Goal: Task Accomplishment & Management: Complete application form

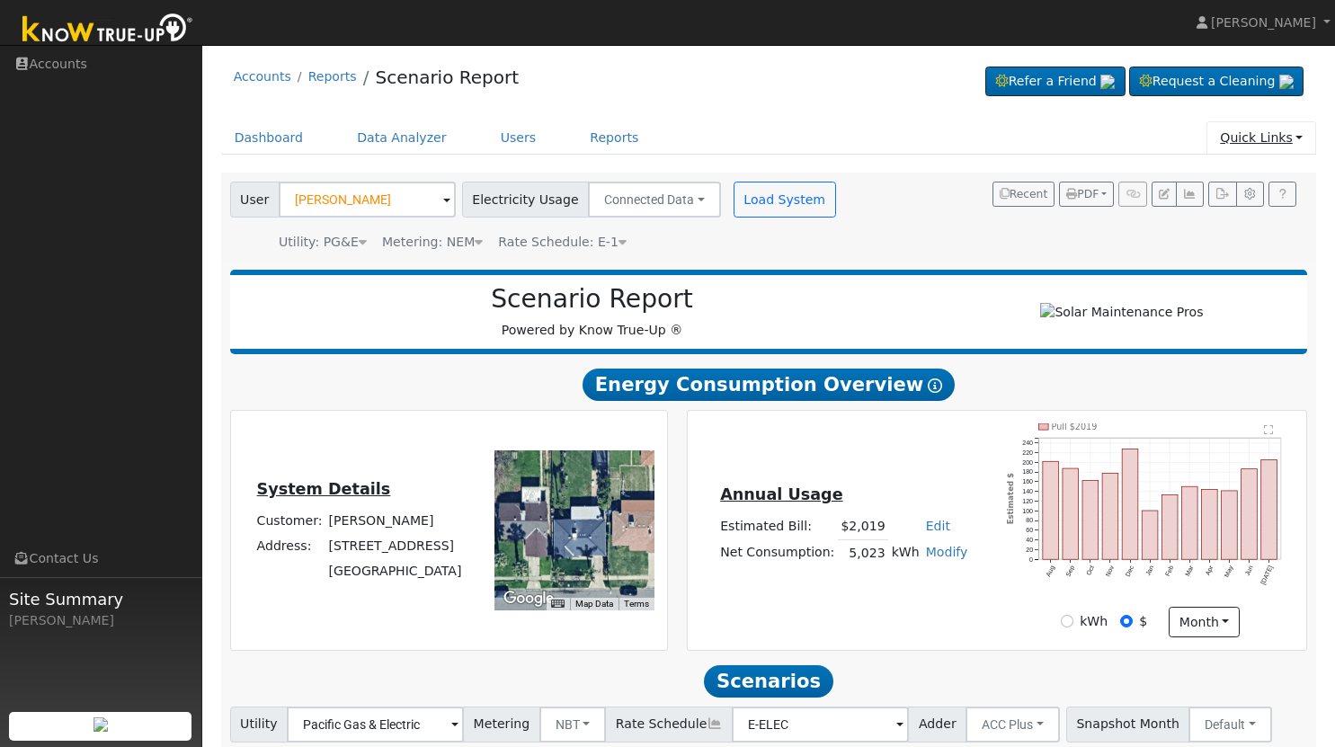
click at [1296, 139] on link "Quick Links" at bounding box center [1261, 137] width 110 height 33
click at [1215, 180] on link "Quick Add" at bounding box center [1224, 176] width 182 height 25
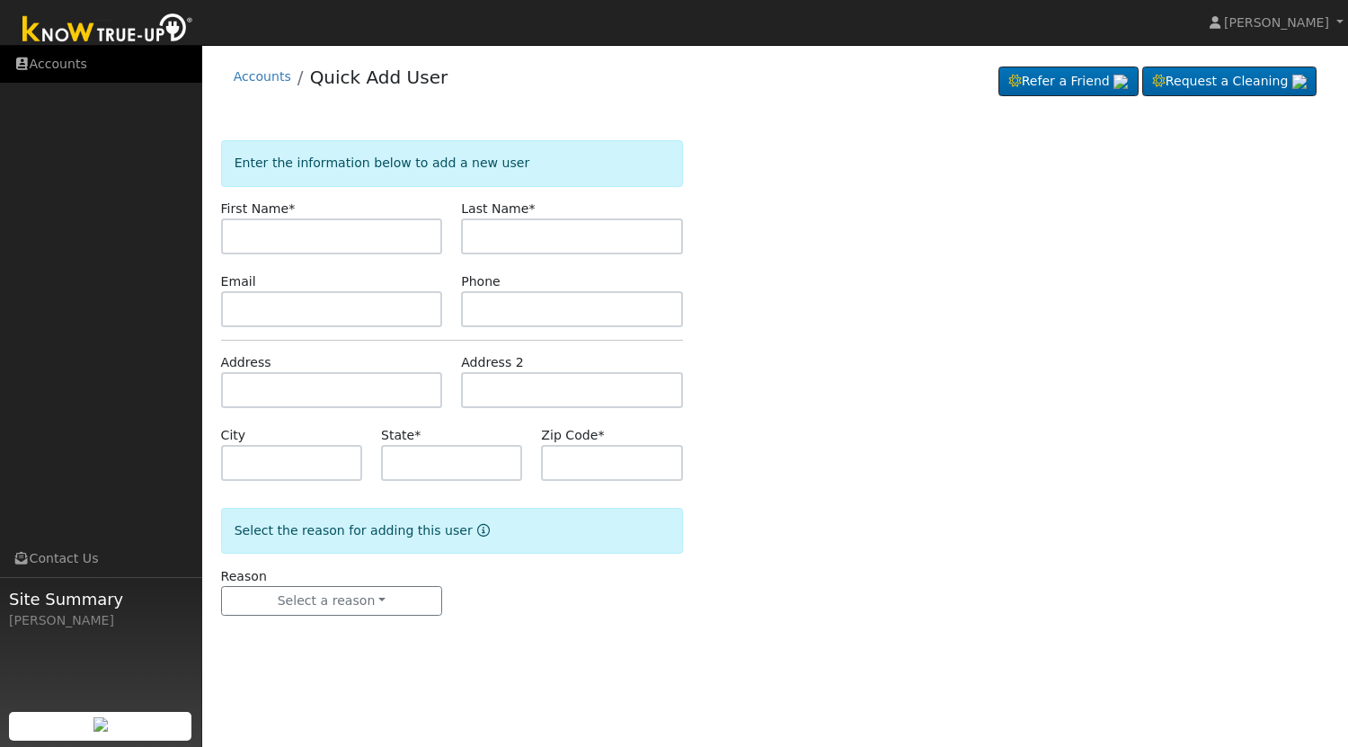
click at [61, 74] on link "Accounts" at bounding box center [101, 64] width 202 height 37
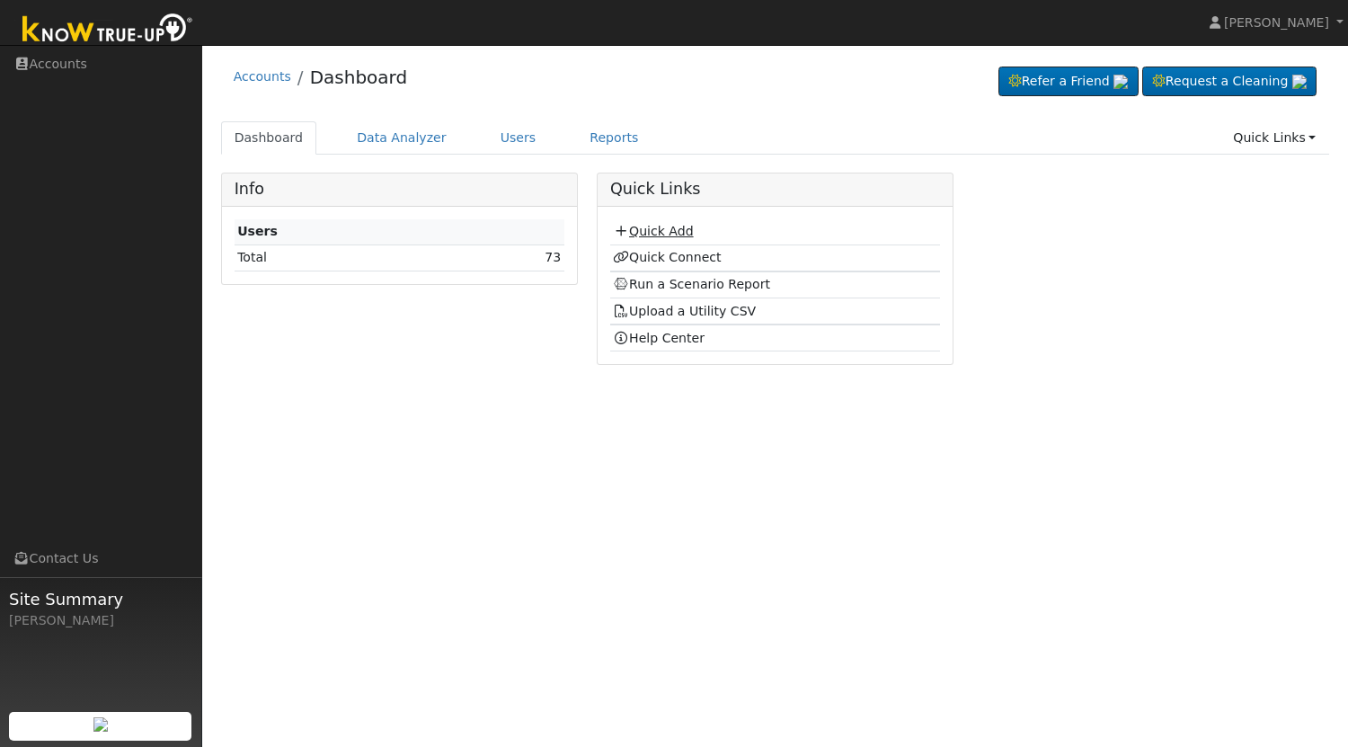
click at [666, 236] on link "Quick Add" at bounding box center [653, 231] width 80 height 14
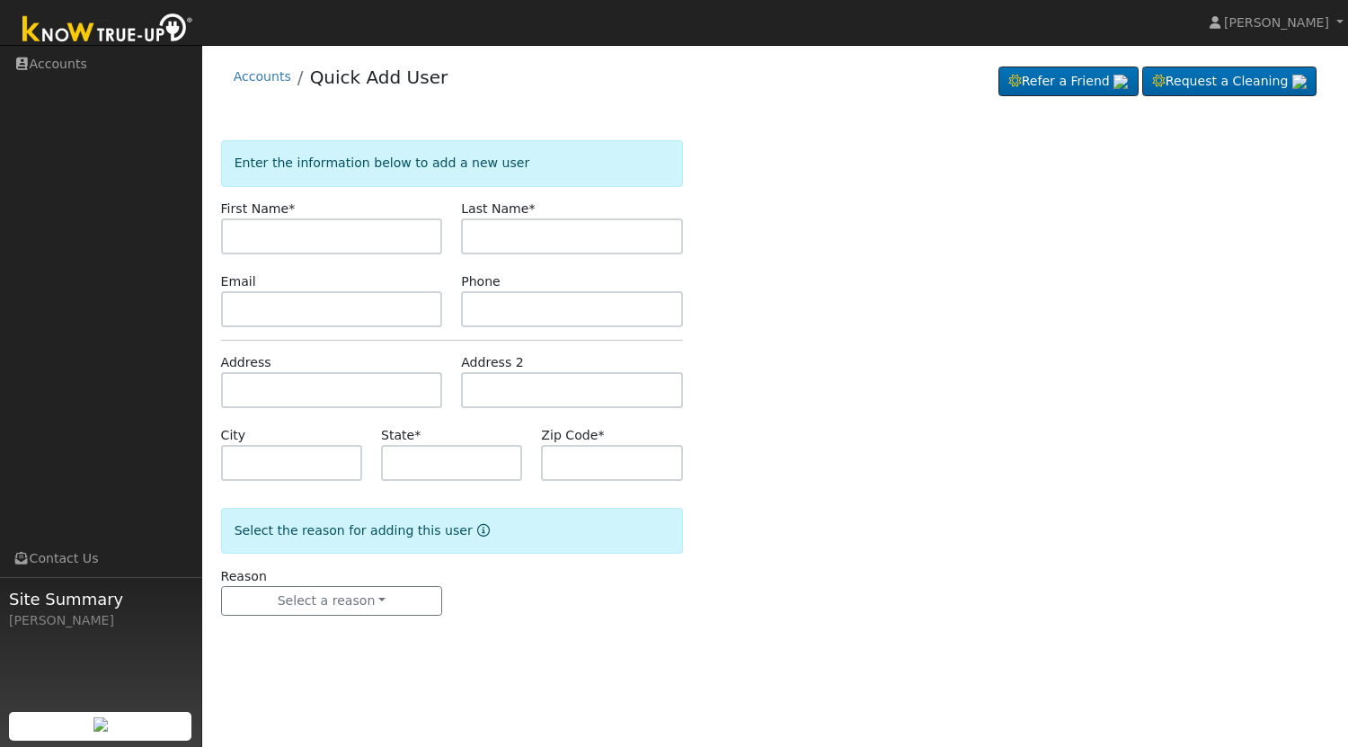
click at [304, 244] on input "text" at bounding box center [332, 236] width 222 height 36
click at [315, 229] on input "text" at bounding box center [332, 236] width 222 height 36
click at [334, 236] on input "text" at bounding box center [332, 236] width 222 height 36
type input "Nombre"
click at [557, 230] on input "text" at bounding box center [572, 236] width 222 height 36
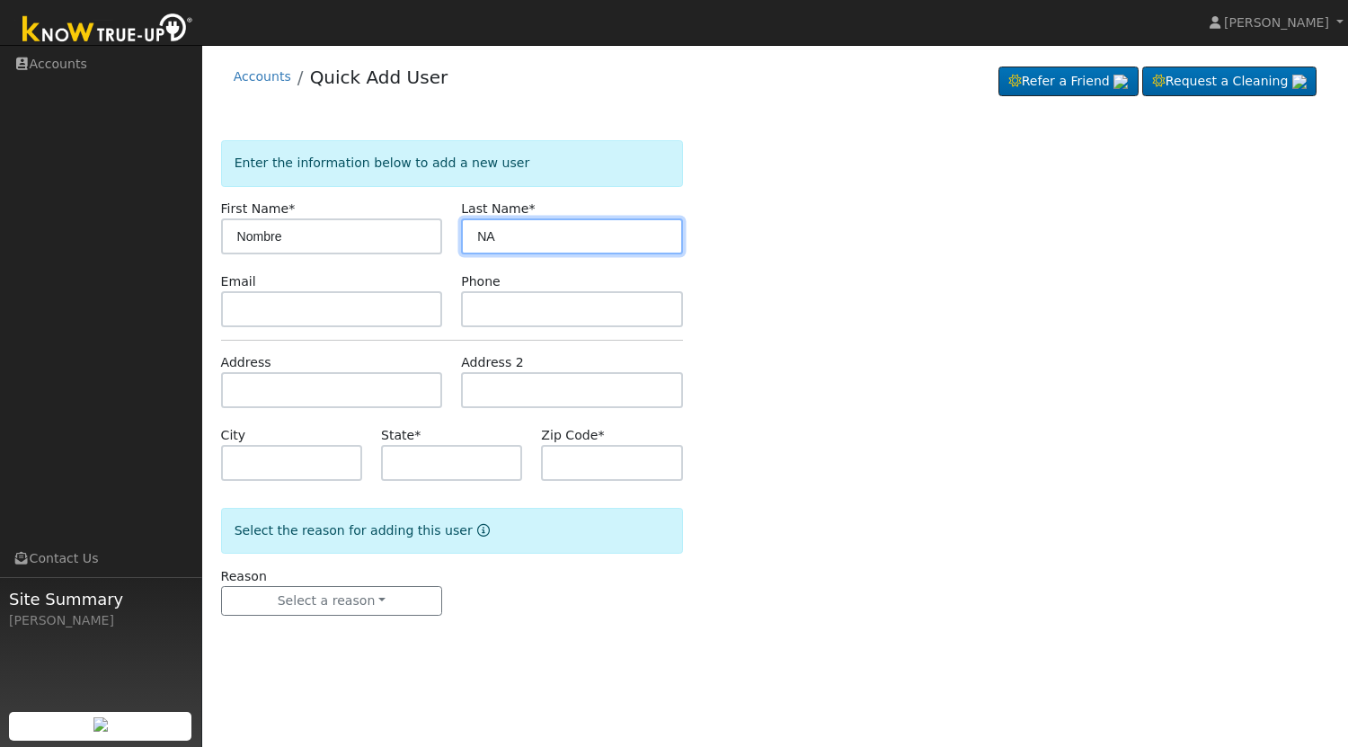
type input "NA"
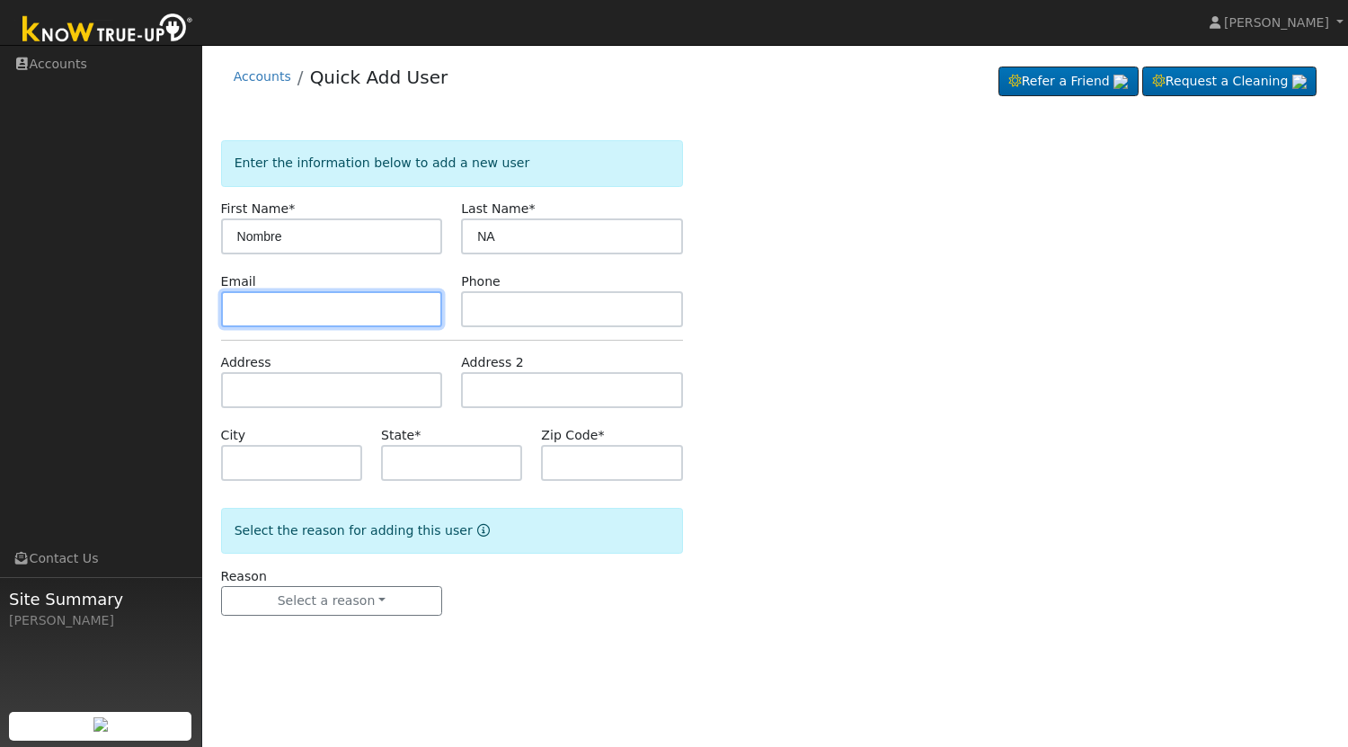
click at [344, 315] on input "text" at bounding box center [332, 309] width 222 height 36
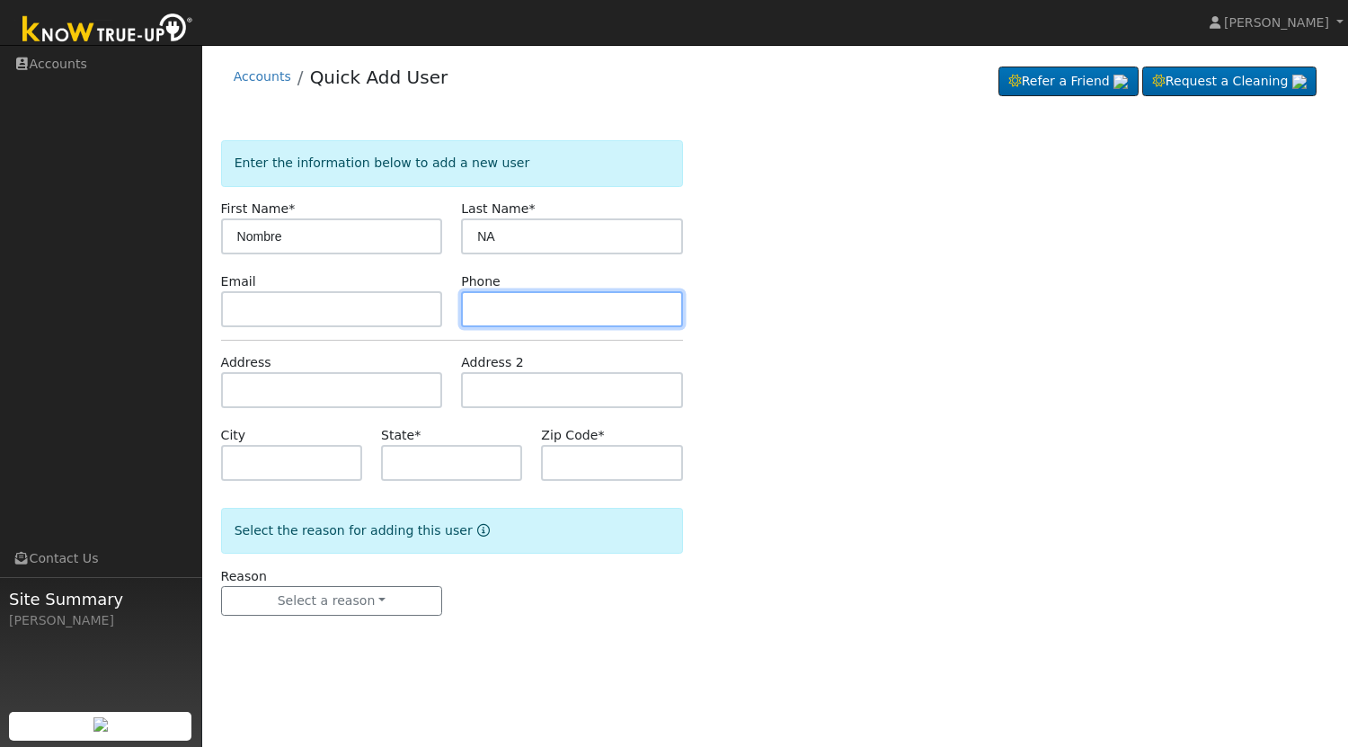
click at [550, 307] on input "text" at bounding box center [572, 309] width 222 height 36
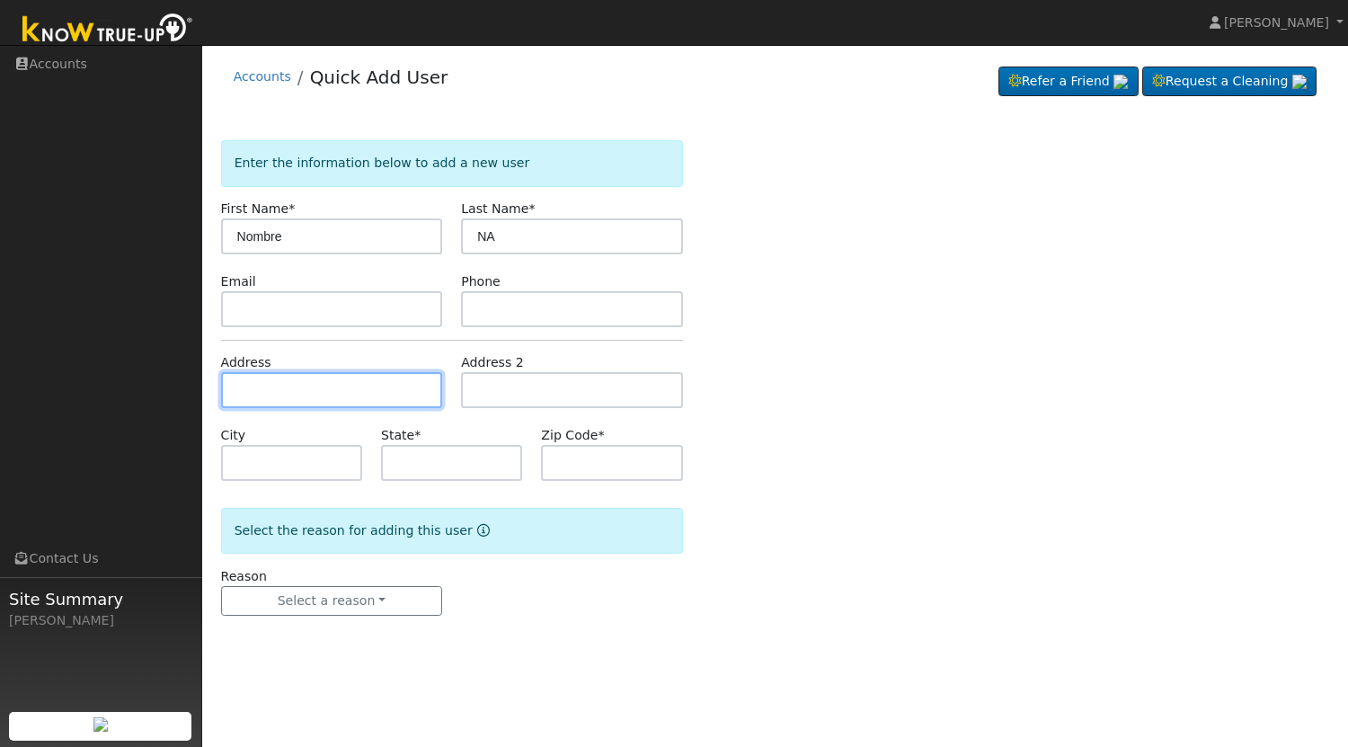
click at [263, 388] on input "text" at bounding box center [332, 390] width 222 height 36
paste input "4337 N Golden State Blvd # 110, Fresno, CA 93722"
type input "4337 North Golden State Boulevard"
type input "Fresno"
type input "CA"
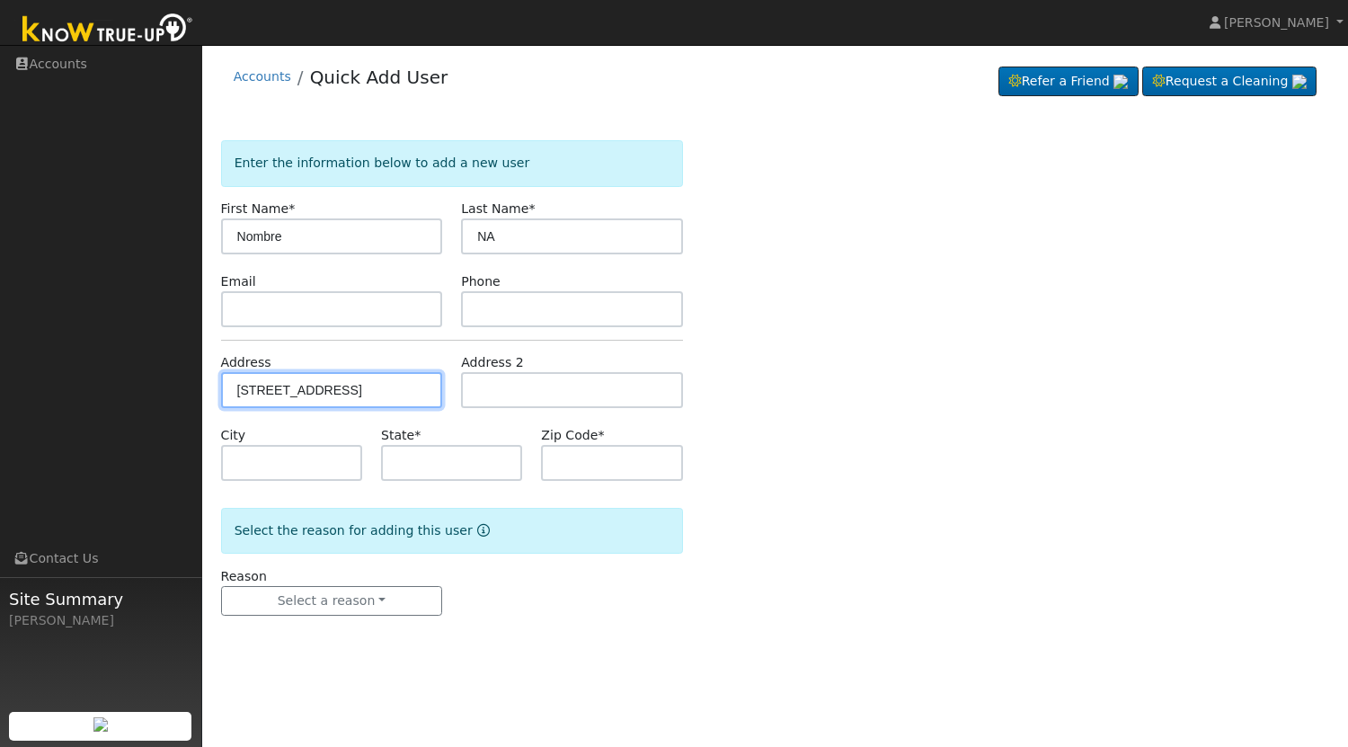
type input "93722"
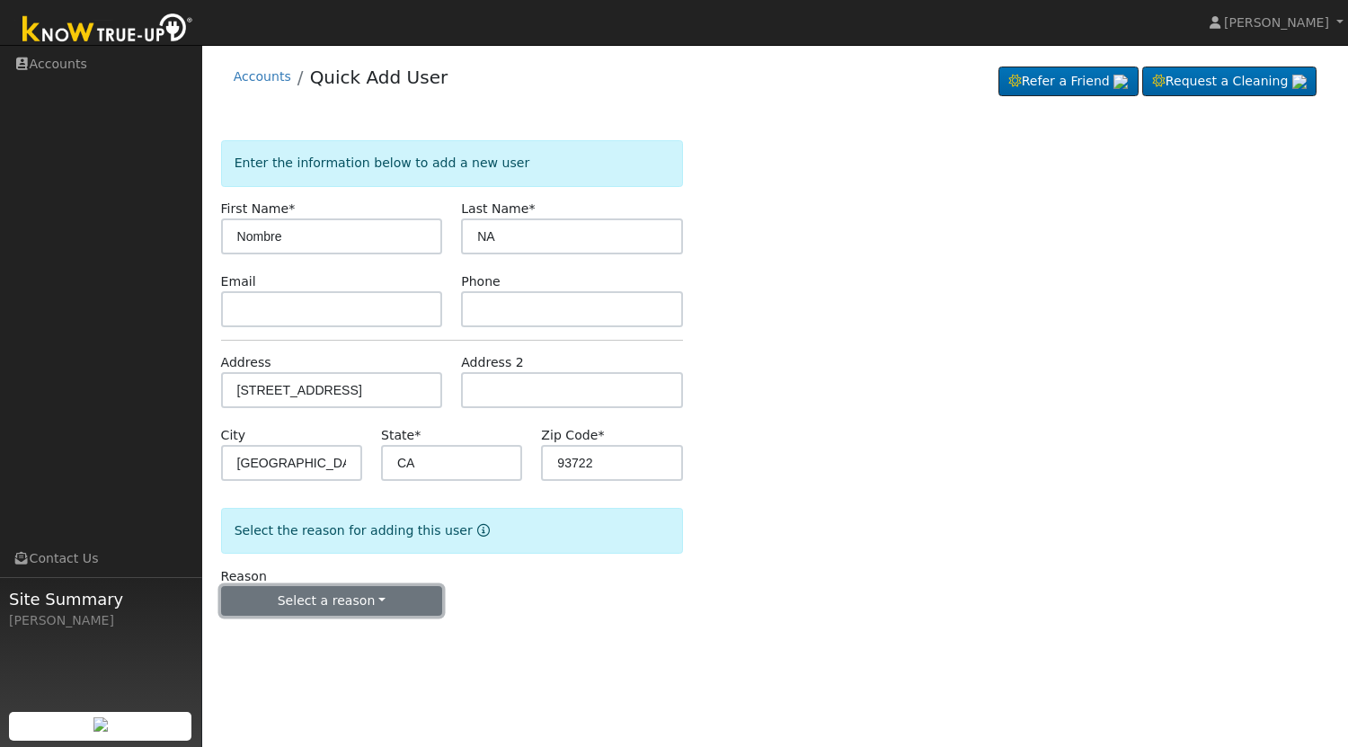
click at [367, 606] on button "Select a reason" at bounding box center [332, 601] width 222 height 31
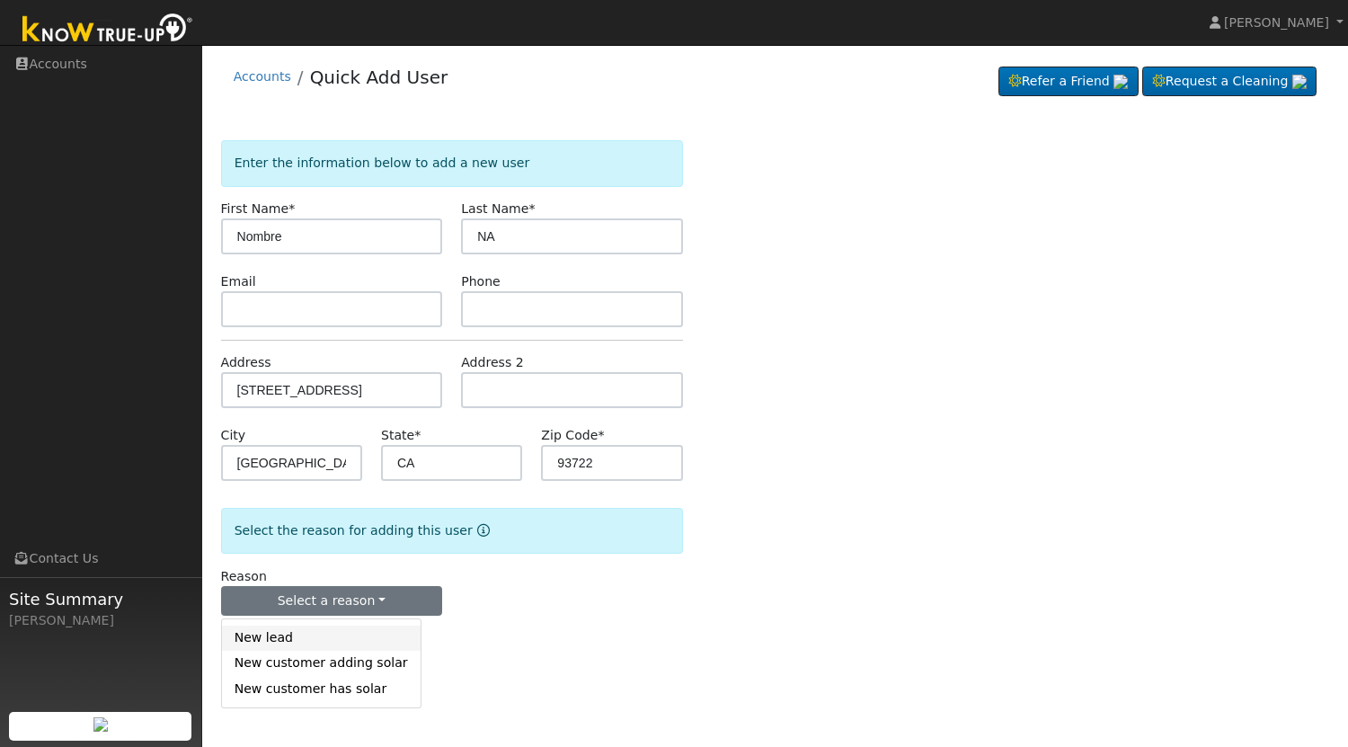
click at [245, 642] on link "New lead" at bounding box center [321, 638] width 199 height 25
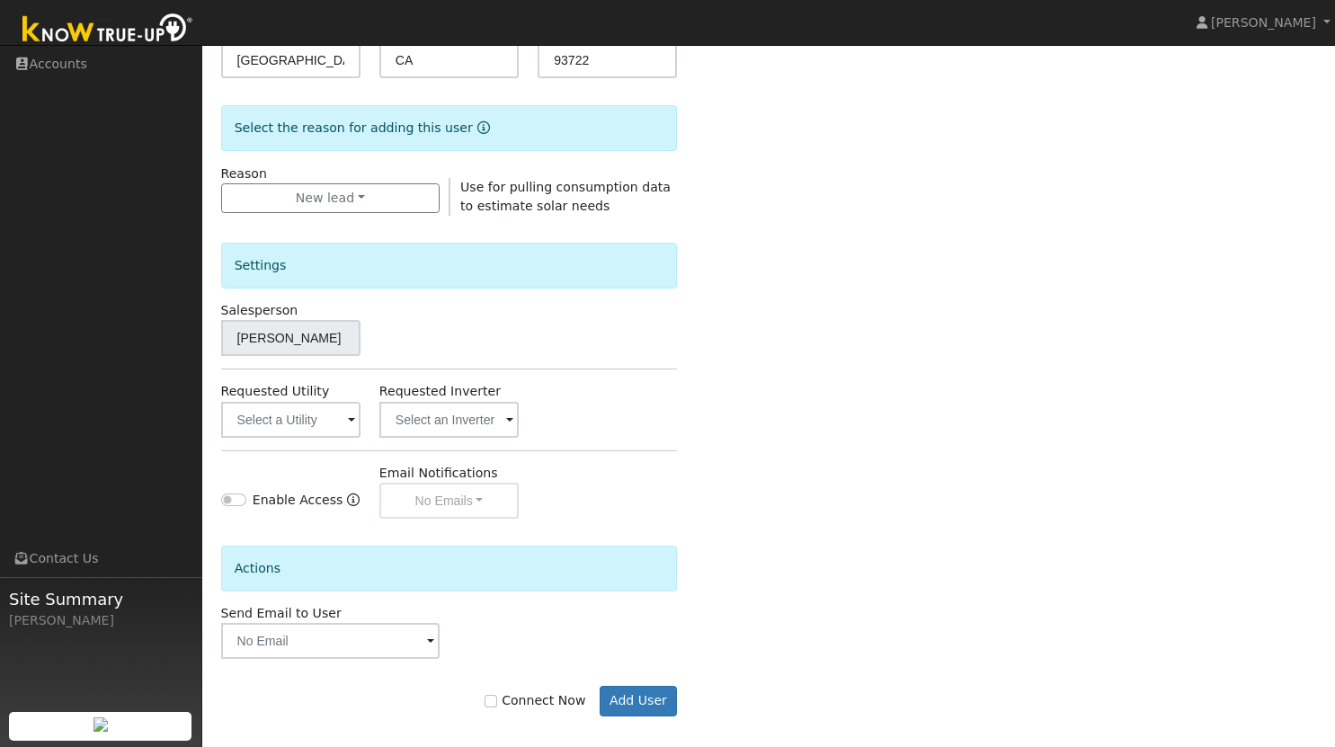
scroll to position [404, 0]
click at [497, 702] on input "Connect Now" at bounding box center [490, 700] width 13 height 13
checkbox input "true"
click at [654, 702] on button "Add User" at bounding box center [639, 700] width 78 height 31
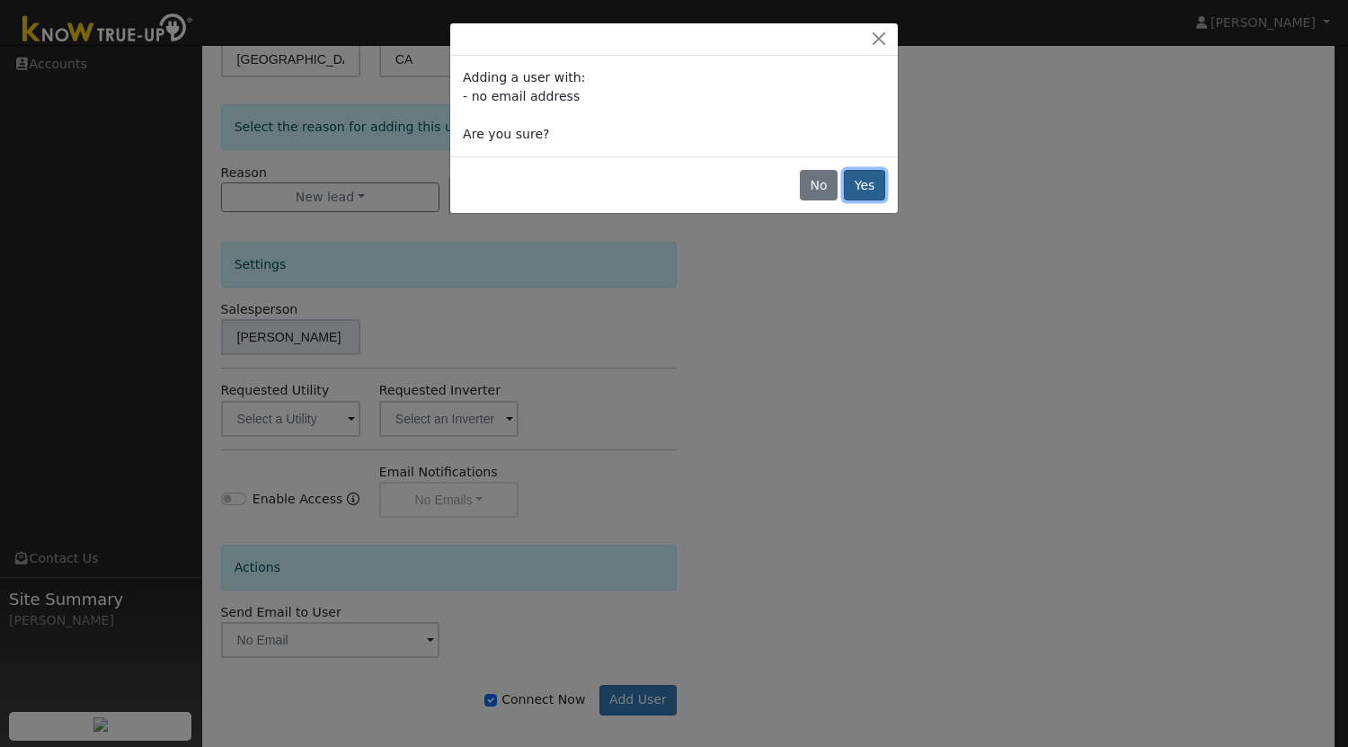
click at [873, 184] on button "Yes" at bounding box center [864, 185] width 41 height 31
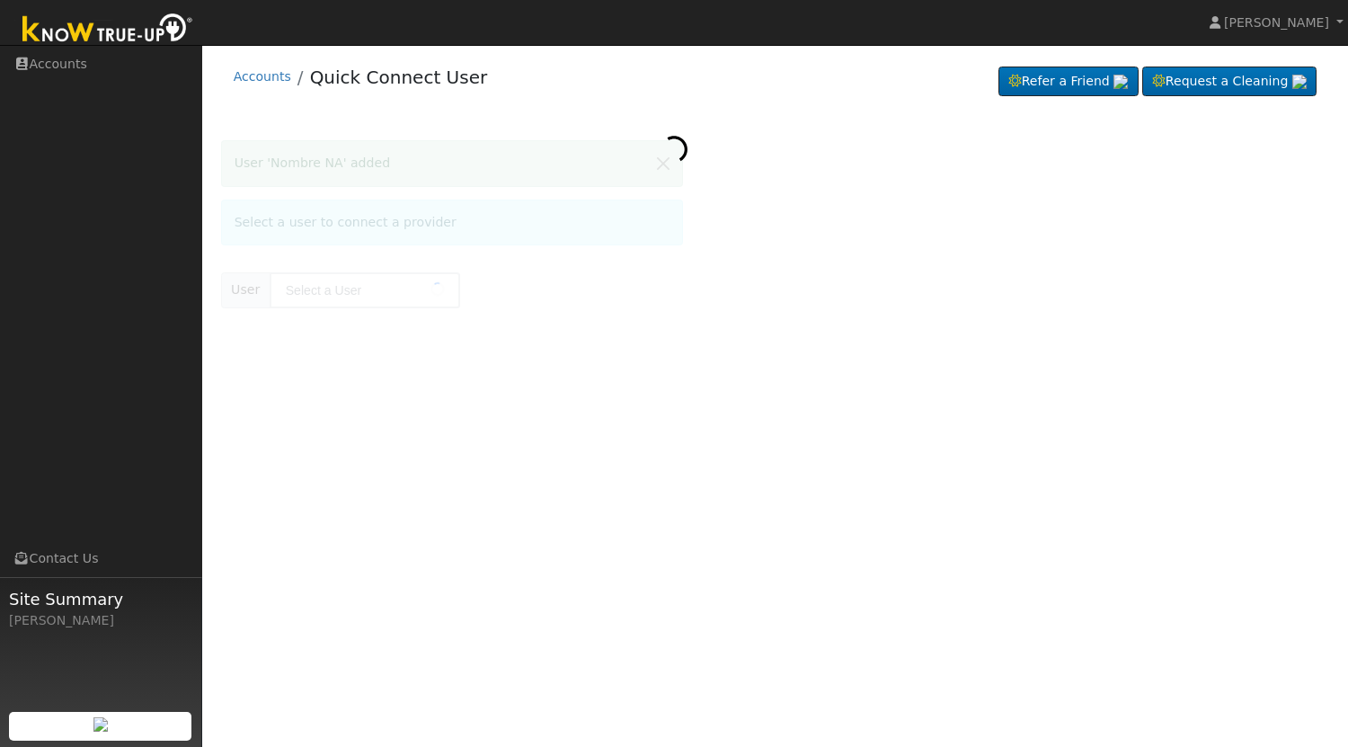
type input "Nombre NA"
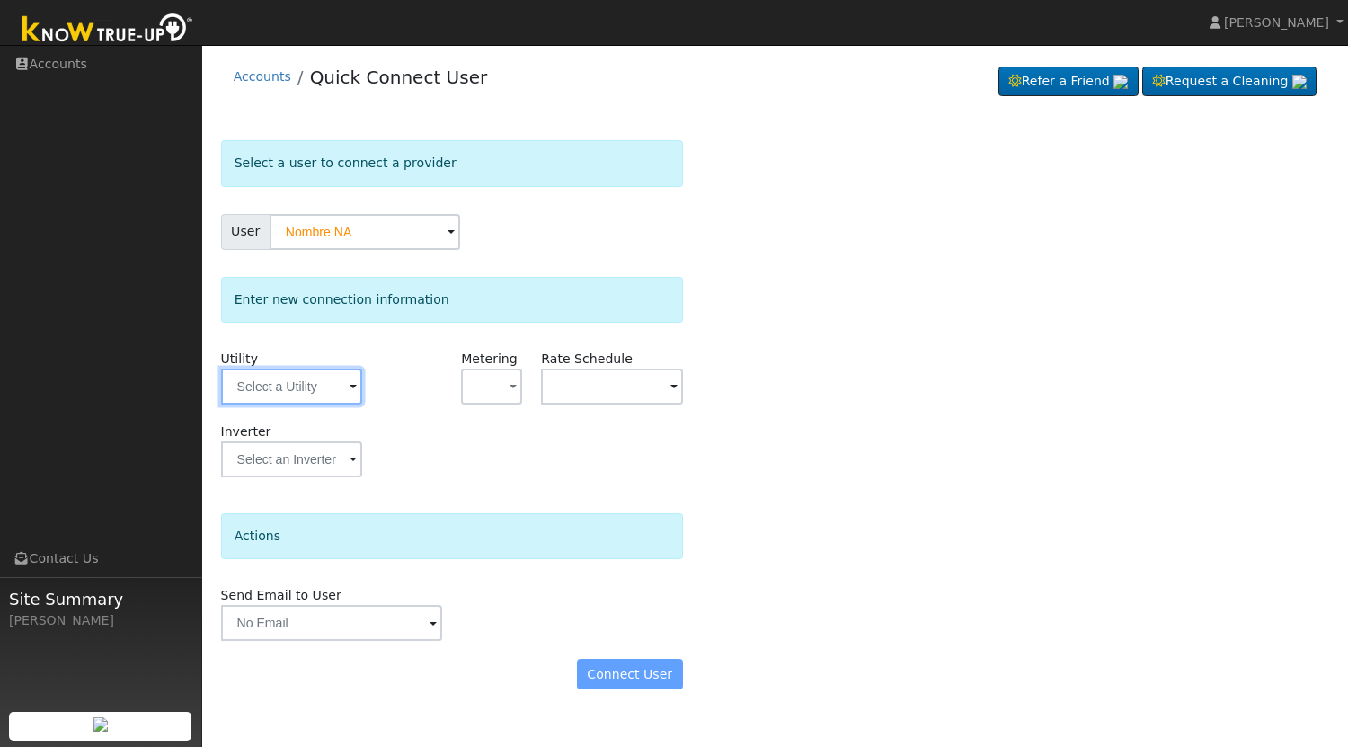
click at [319, 389] on input "text" at bounding box center [291, 387] width 141 height 36
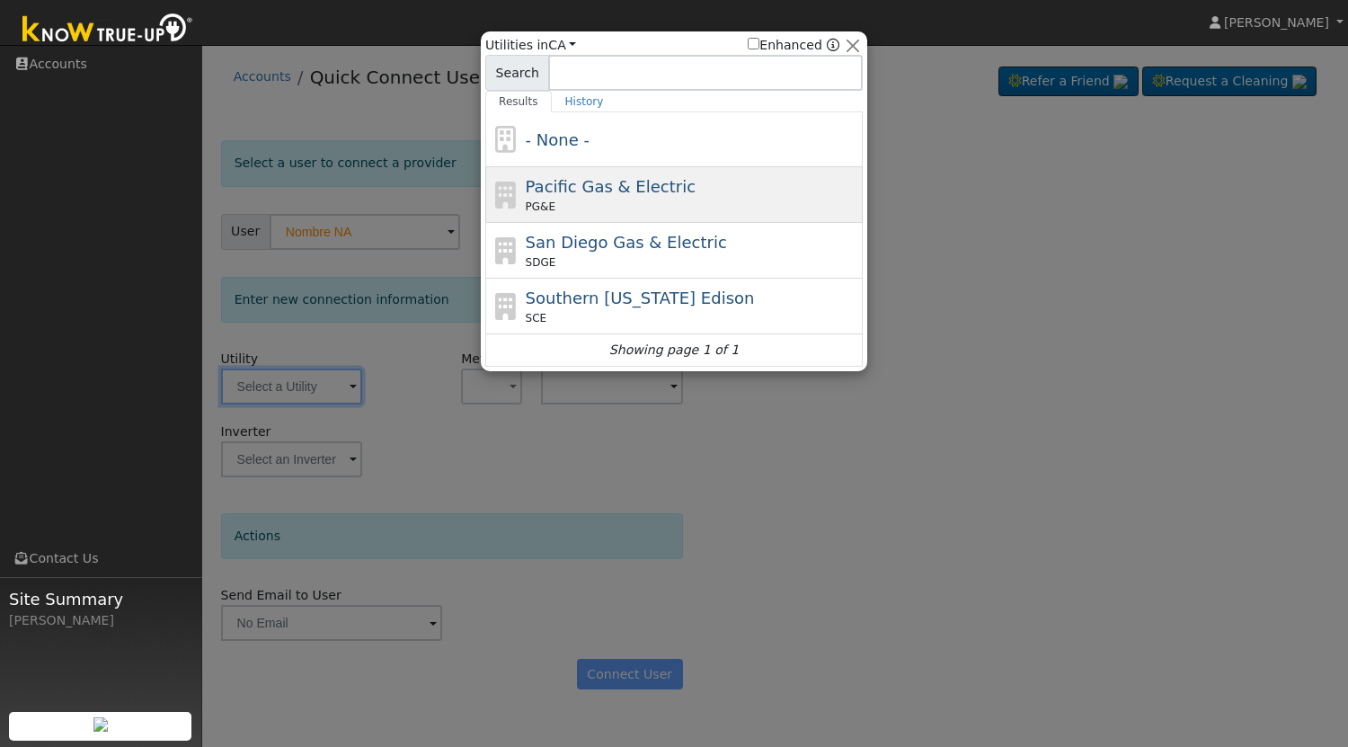
click at [694, 201] on div "PG&E" at bounding box center [692, 207] width 333 height 16
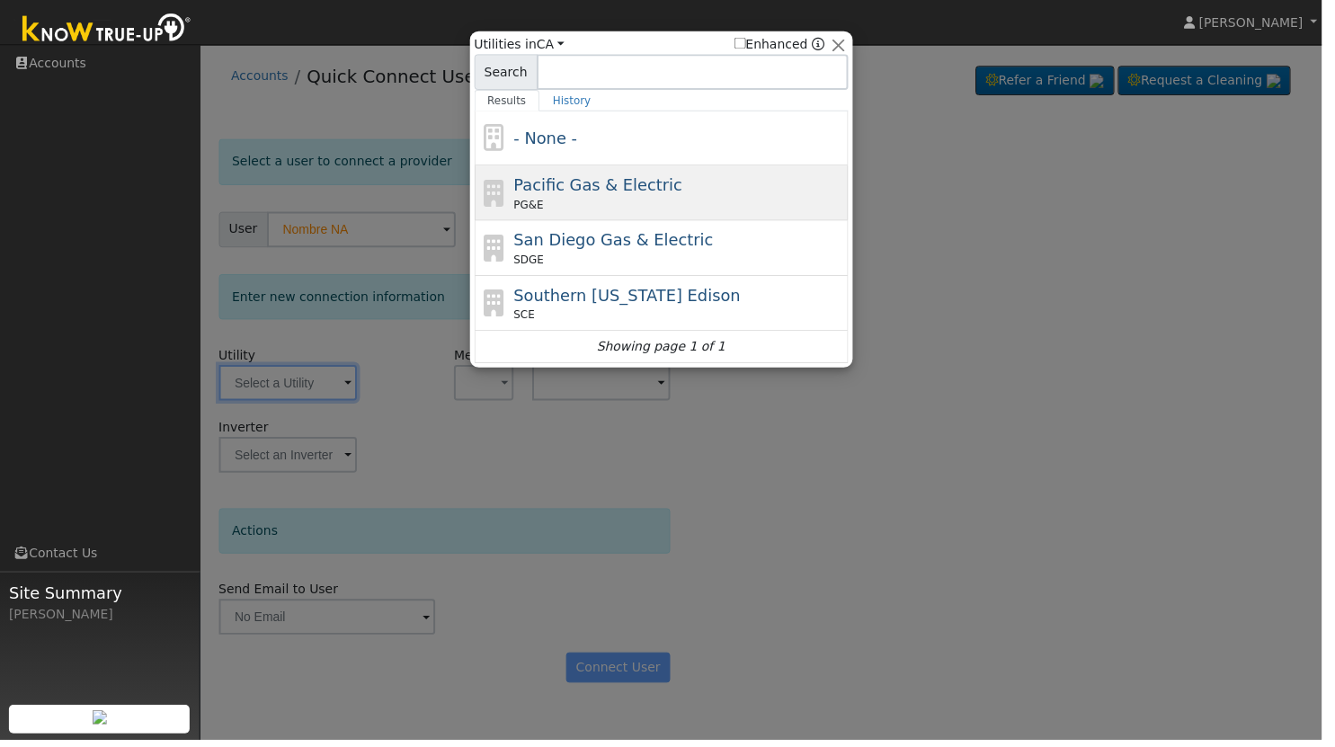
type input "PG&E"
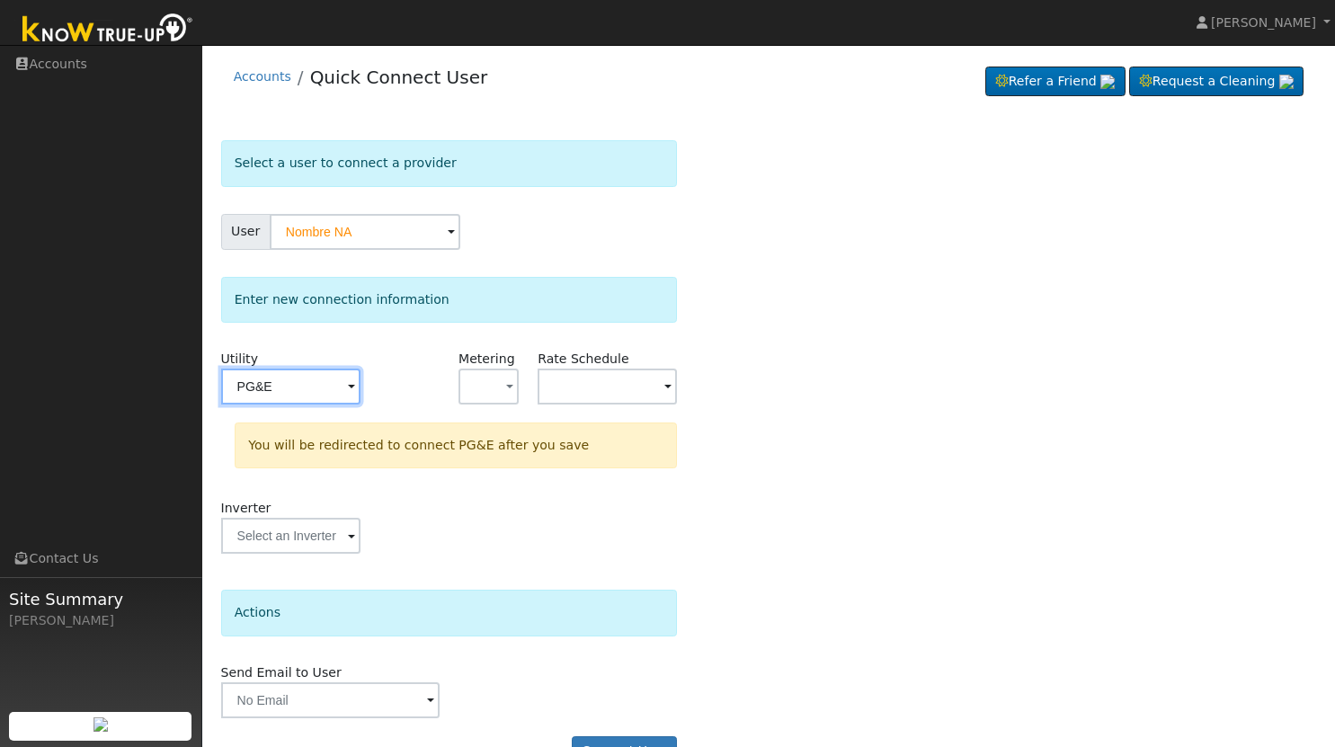
click at [321, 386] on input "PG&E" at bounding box center [290, 387] width 139 height 36
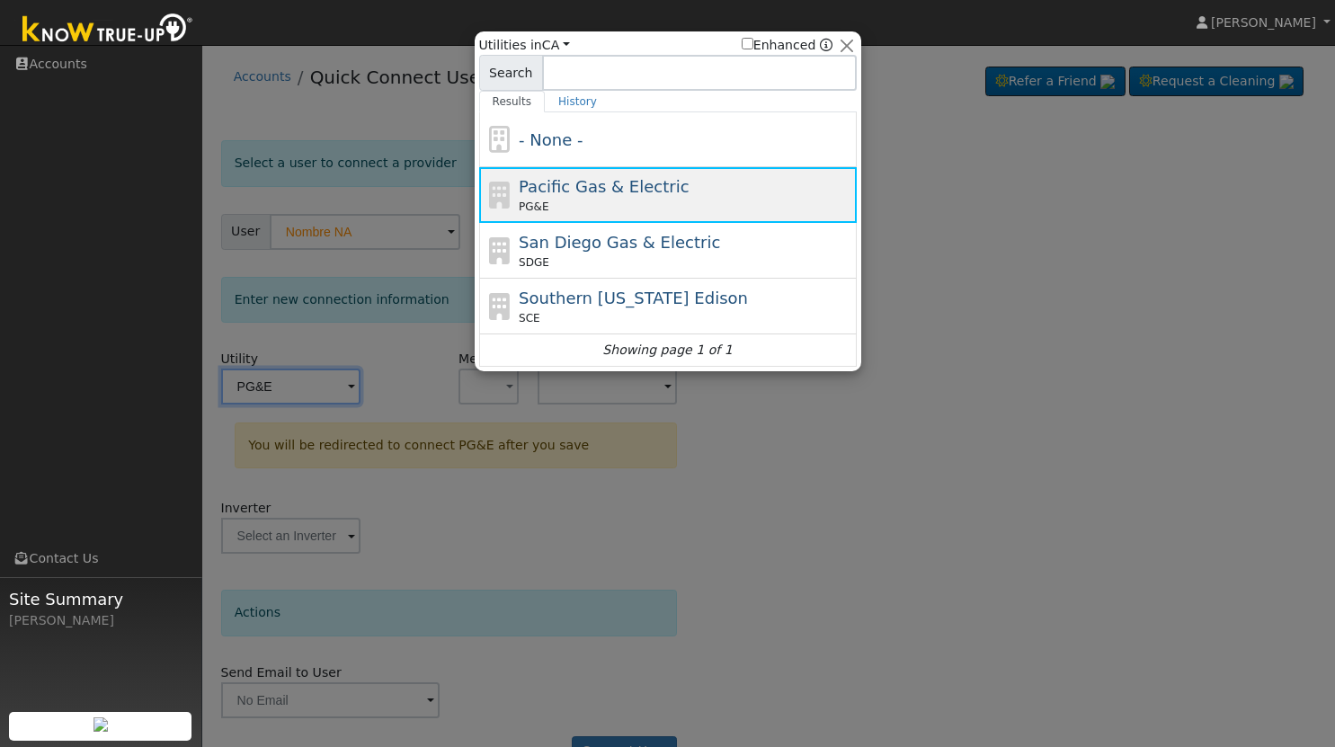
click at [573, 195] on span "Pacific Gas & Electric" at bounding box center [604, 186] width 170 height 19
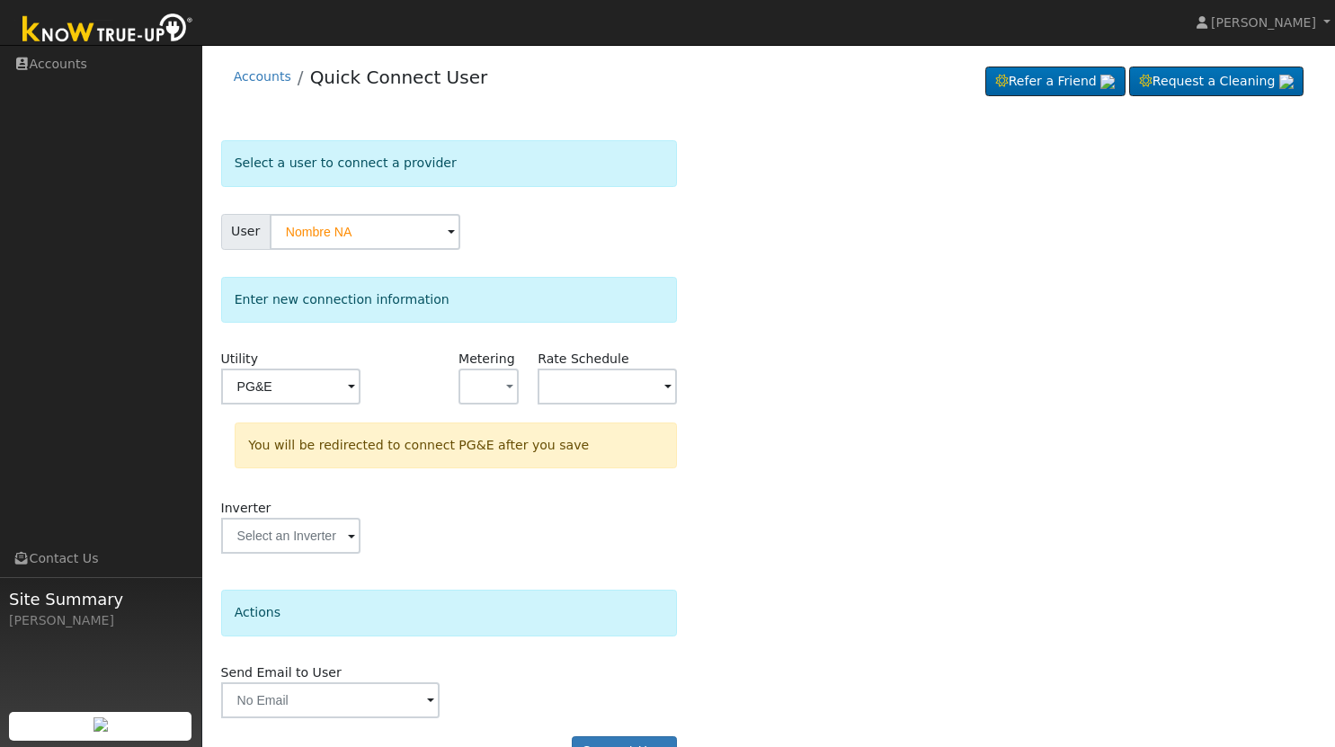
scroll to position [46, 0]
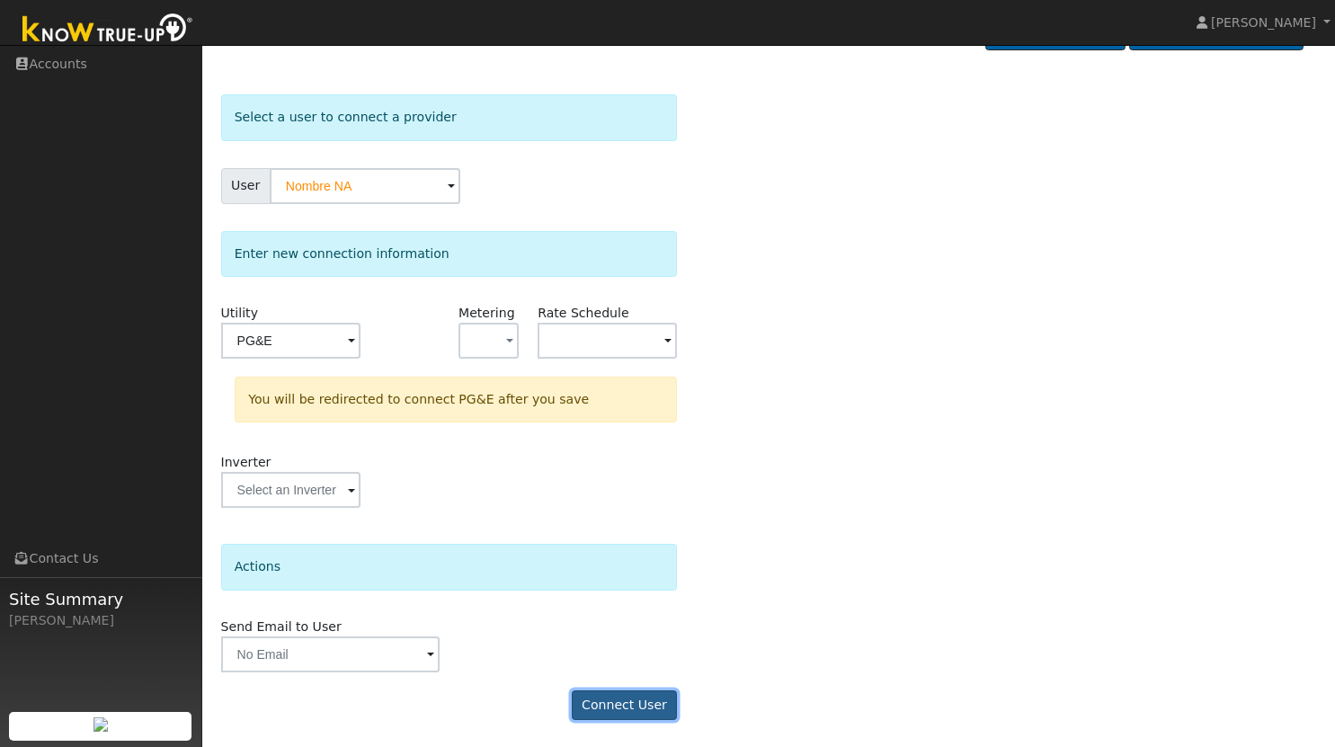
click at [623, 699] on button "Connect User" at bounding box center [625, 705] width 106 height 31
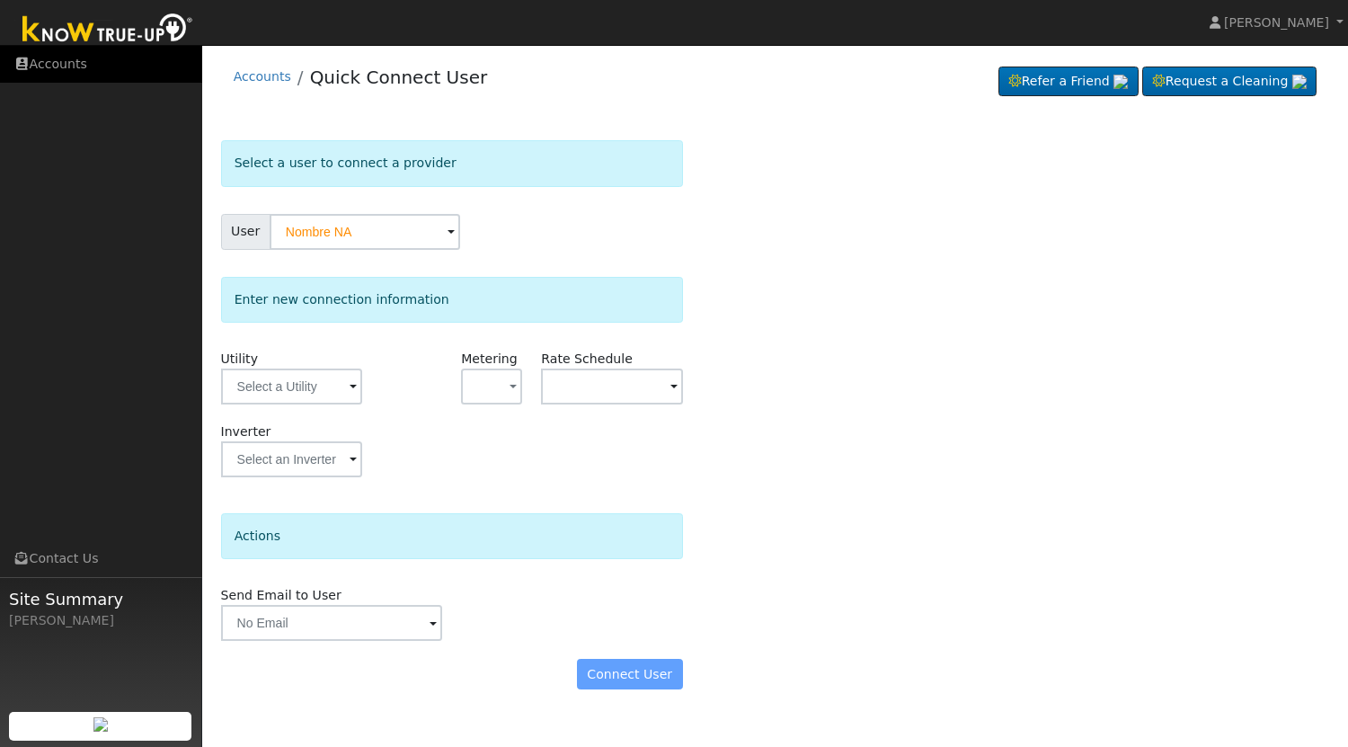
click at [116, 65] on link "Accounts" at bounding box center [101, 64] width 202 height 37
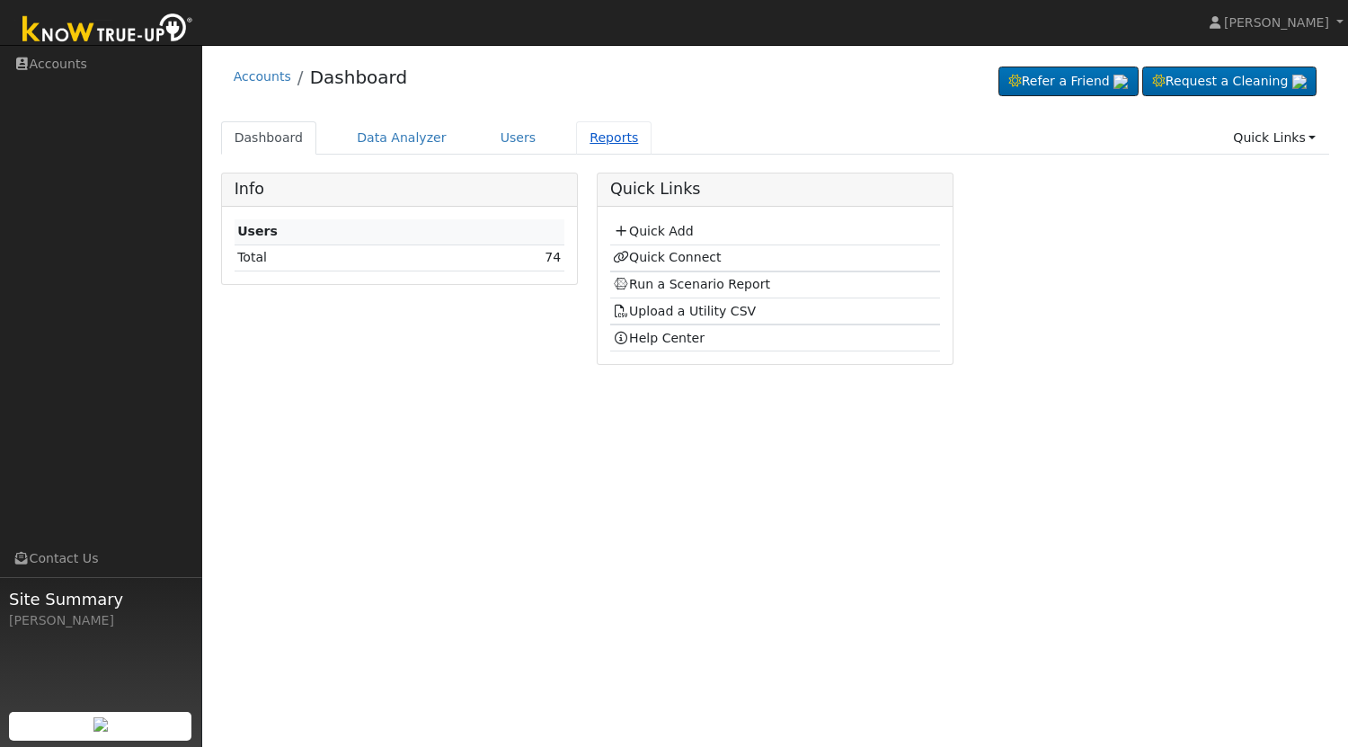
click at [576, 139] on link "Reports" at bounding box center [614, 137] width 76 height 33
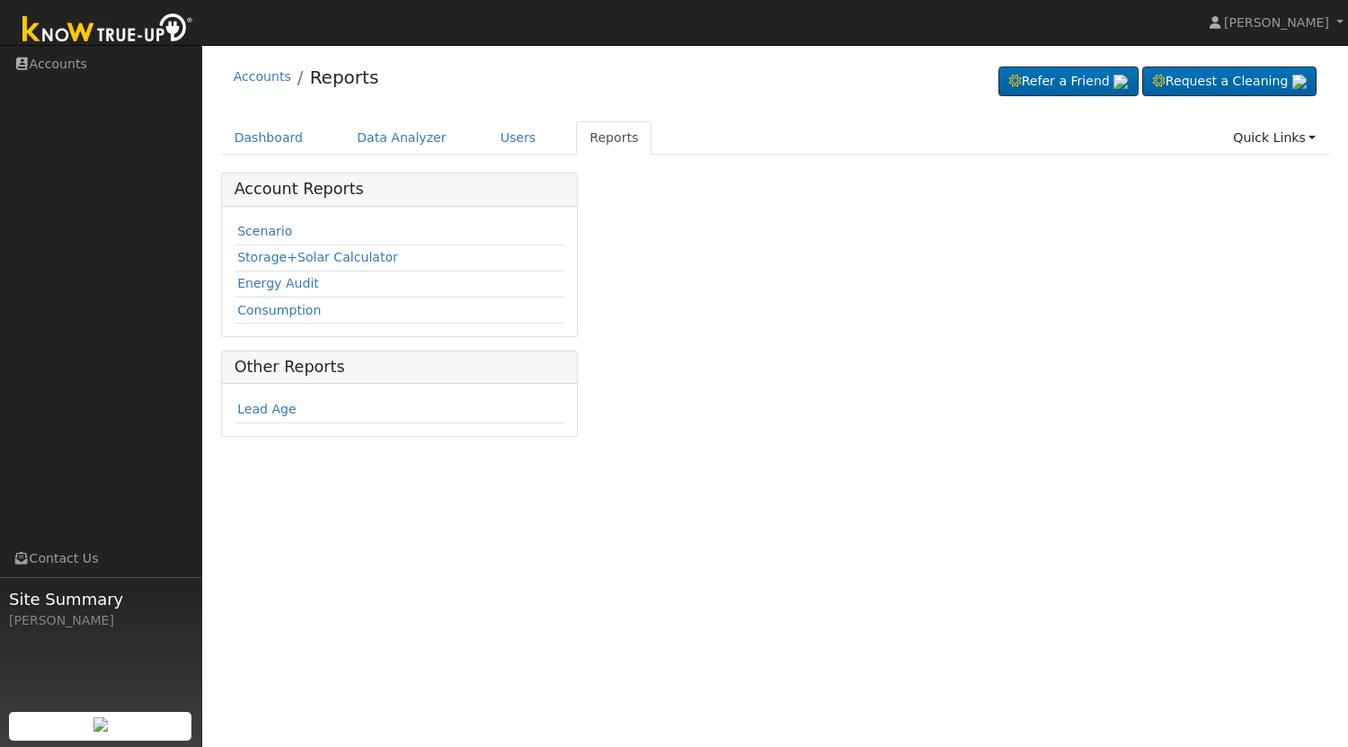
click at [261, 235] on link "Scenario" at bounding box center [264, 231] width 55 height 14
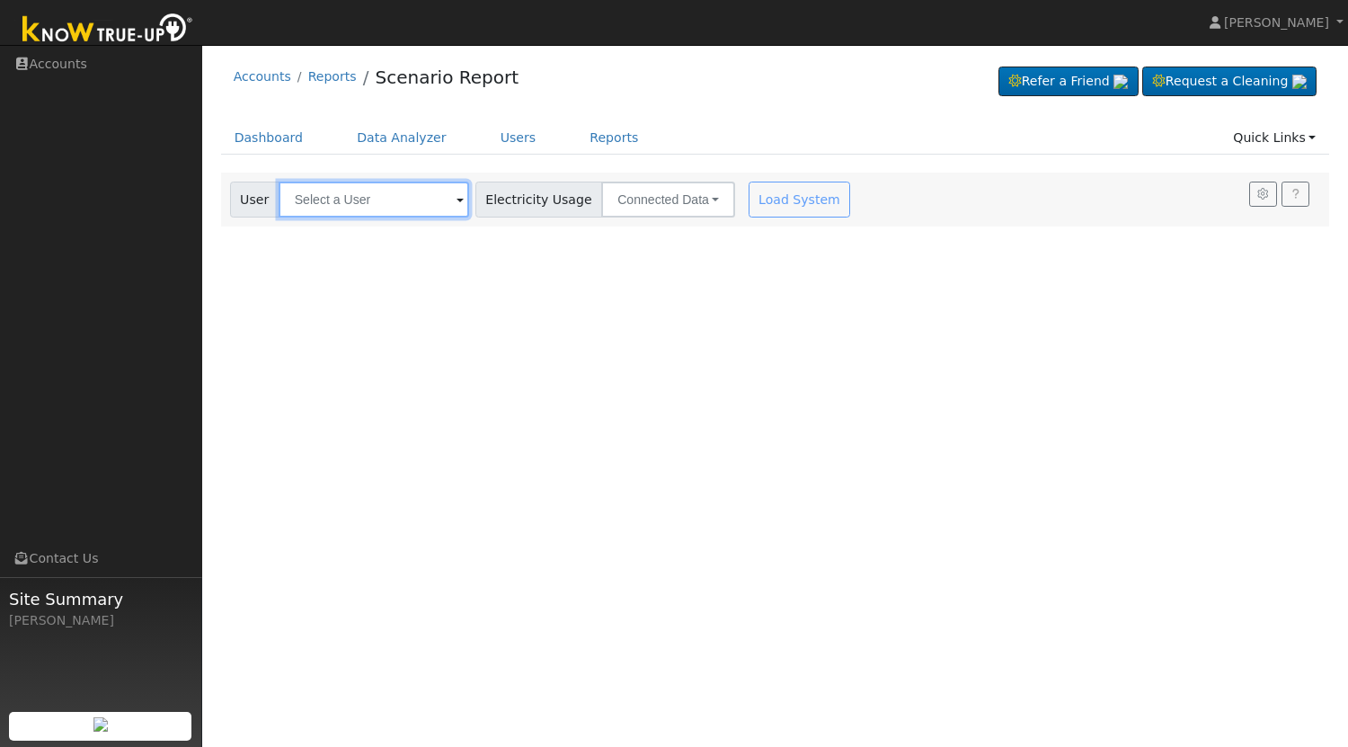
click at [366, 195] on input "text" at bounding box center [374, 200] width 191 height 36
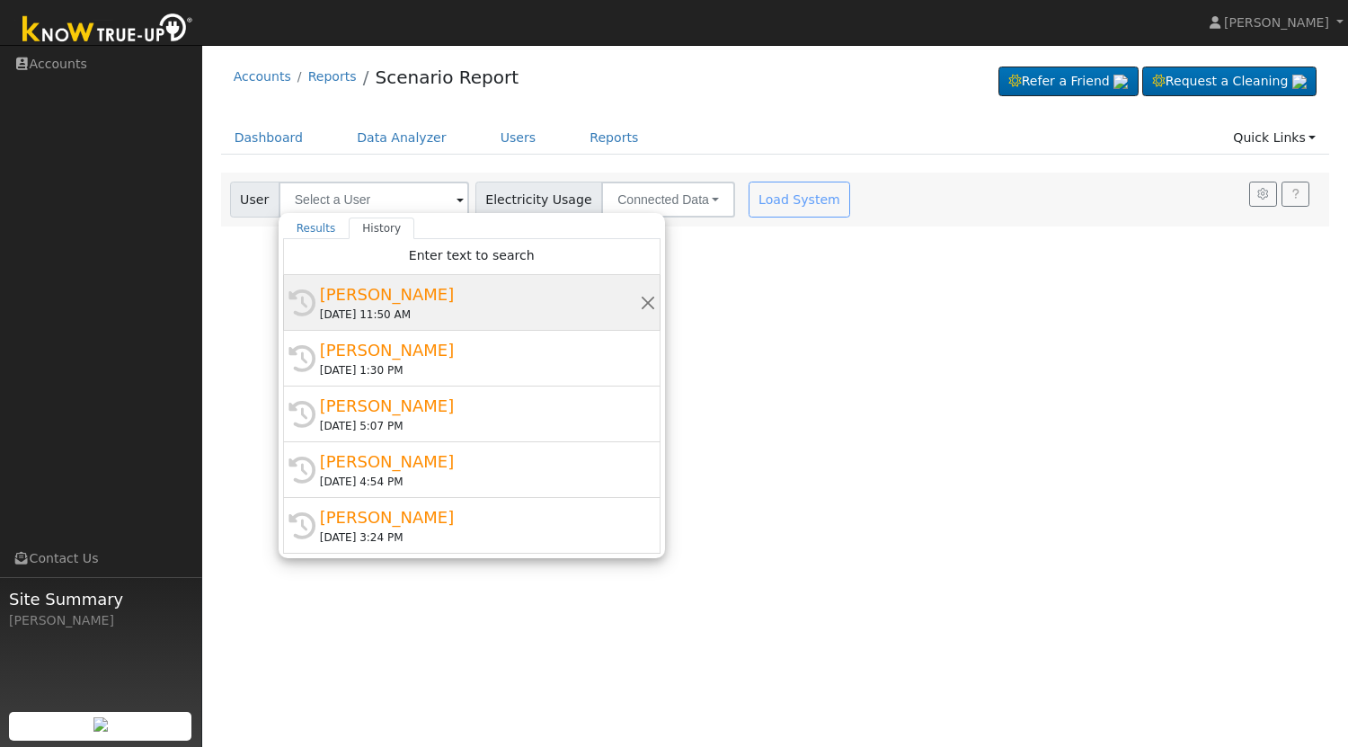
click at [401, 295] on div "[PERSON_NAME]" at bounding box center [480, 294] width 320 height 24
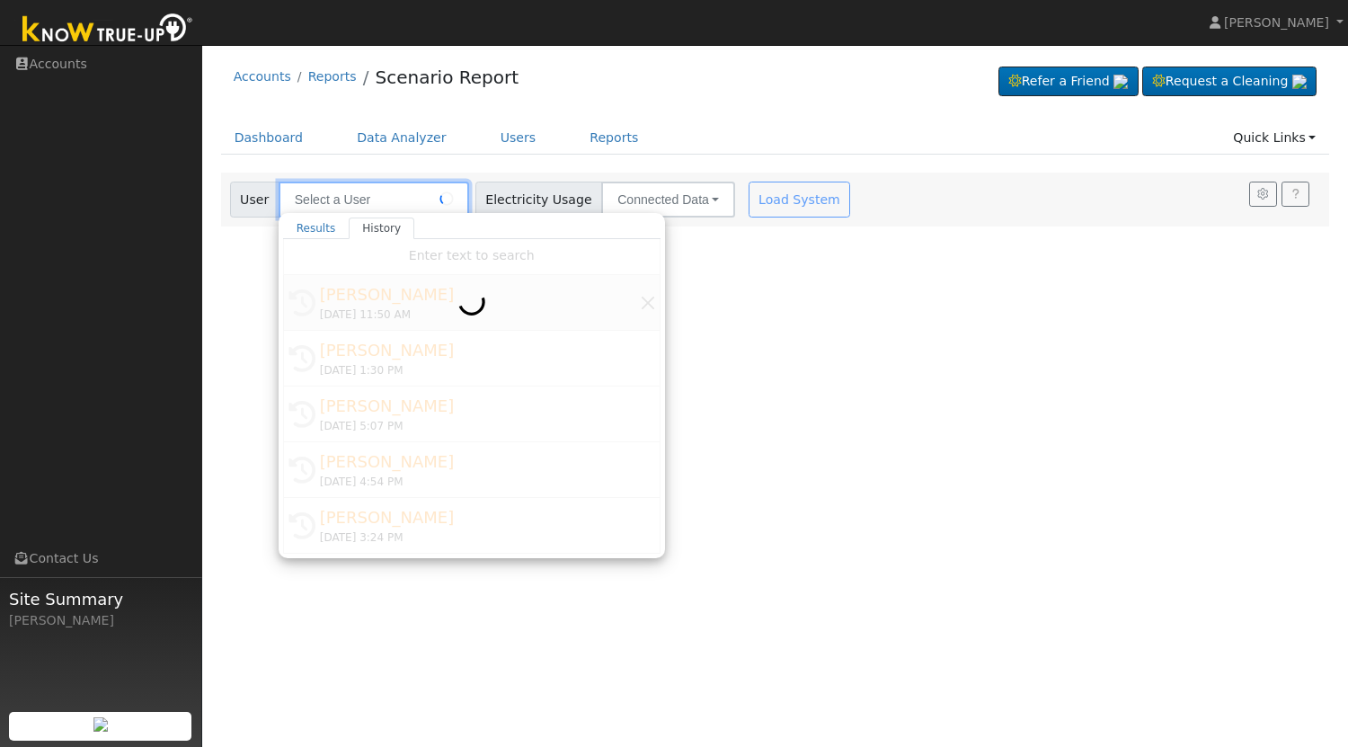
type input "Rodolfo Constantino"
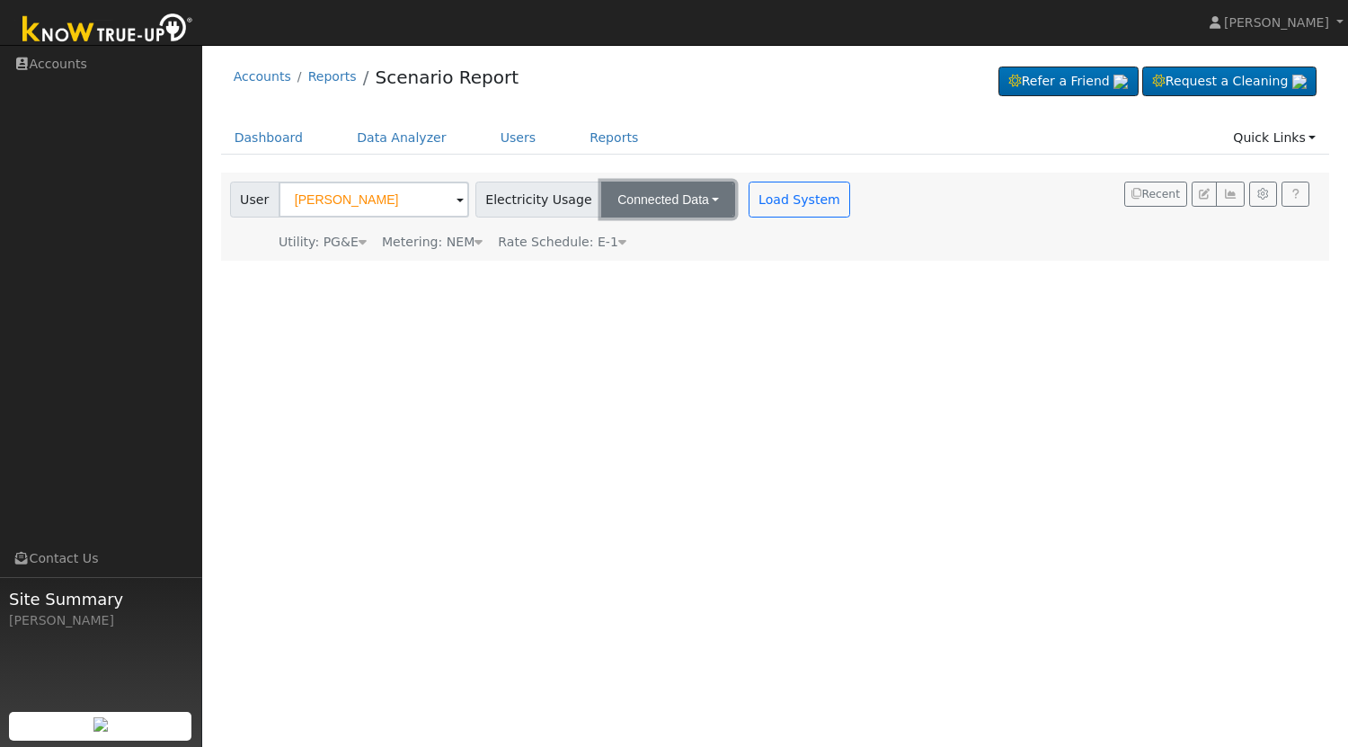
click at [641, 206] on button "Connected Data" at bounding box center [668, 200] width 134 height 36
click at [607, 239] on link "Connected Data" at bounding box center [671, 239] width 128 height 25
click at [786, 204] on button "Load System" at bounding box center [800, 200] width 102 height 36
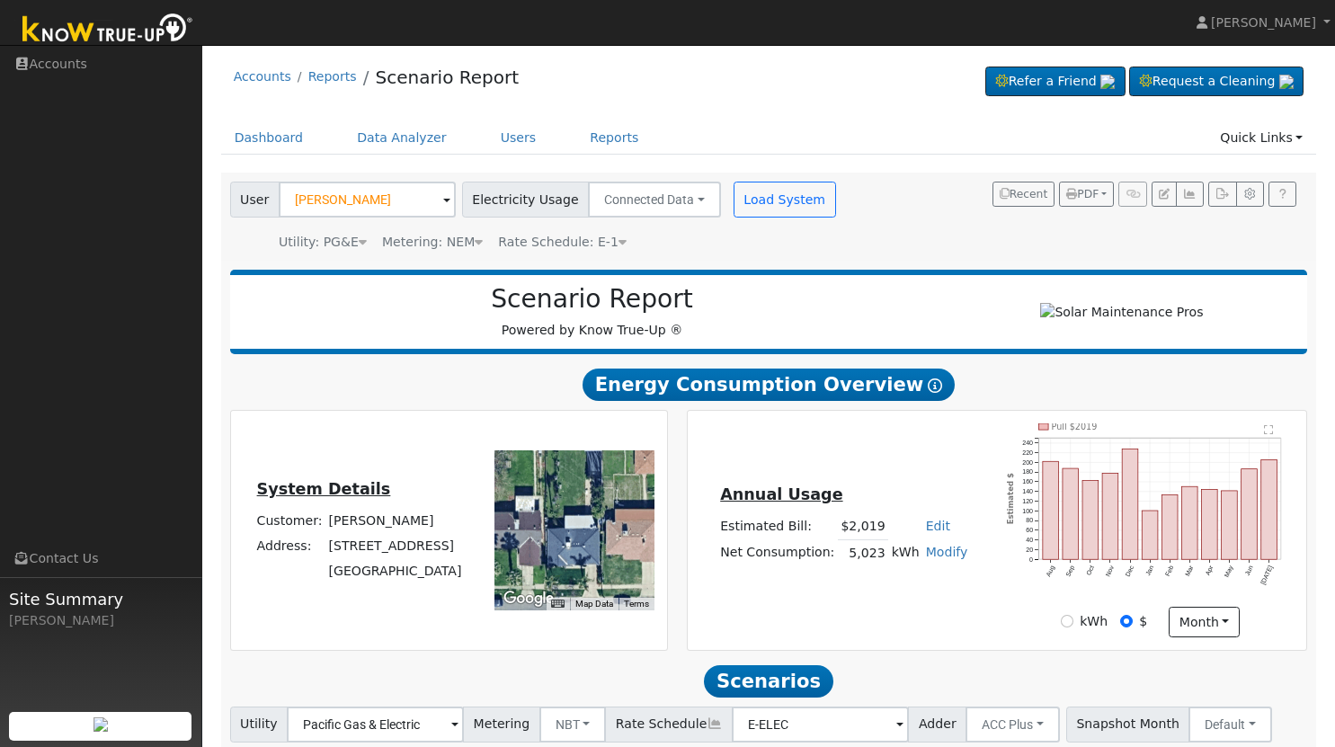
drag, startPoint x: 580, startPoint y: 524, endPoint x: 621, endPoint y: 533, distance: 42.3
click at [621, 533] on div at bounding box center [574, 530] width 160 height 160
